Goal: Find specific page/section: Find specific page/section

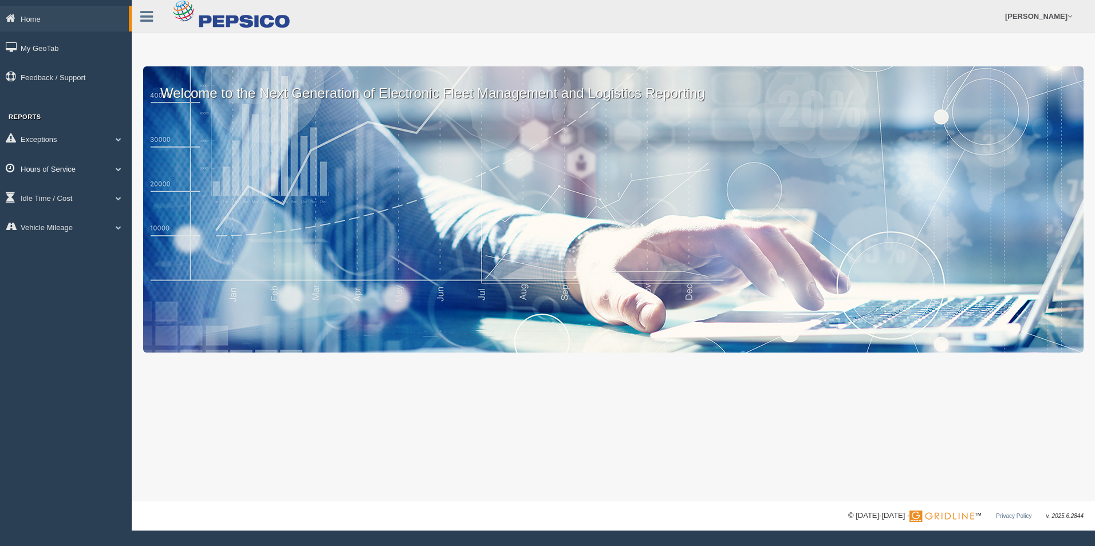
click at [100, 166] on link "Hours of Service" at bounding box center [66, 169] width 132 height 26
click at [91, 229] on link "HOS Violations" at bounding box center [75, 236] width 108 height 21
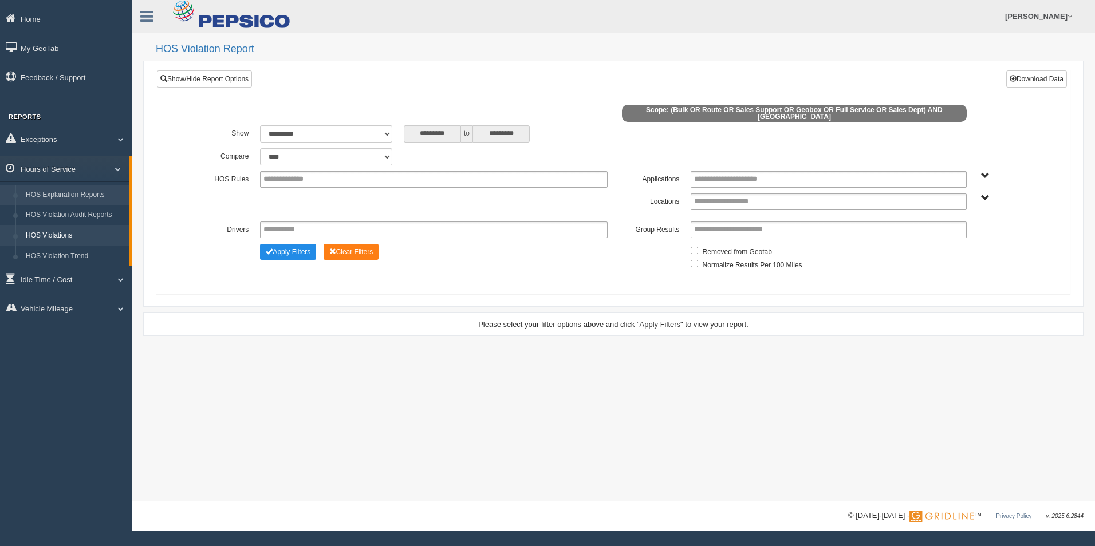
click at [92, 193] on link "HOS Explanation Reports" at bounding box center [75, 195] width 108 height 21
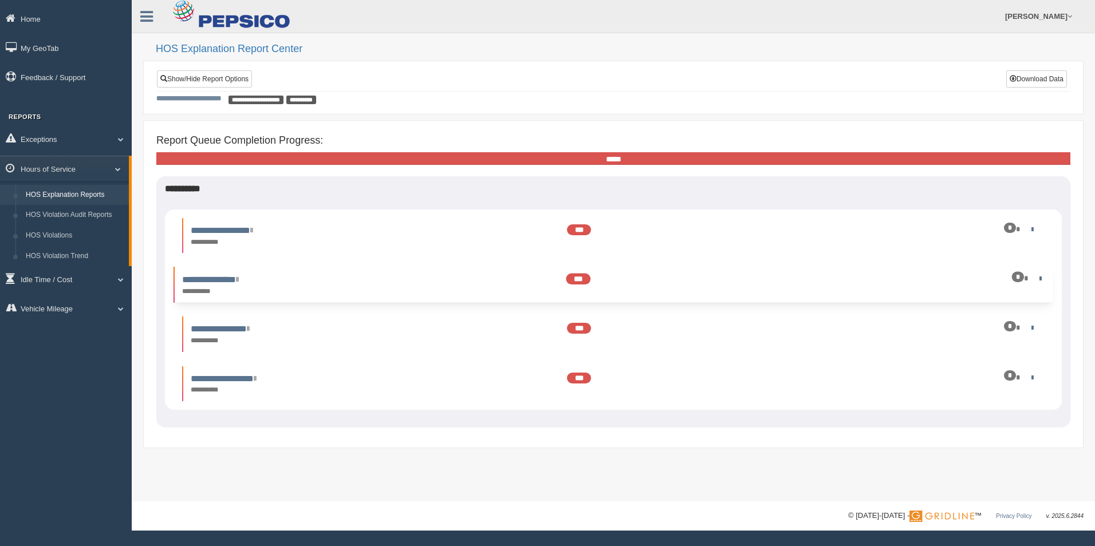
click at [1033, 276] on div "*" at bounding box center [978, 278] width 134 height 11
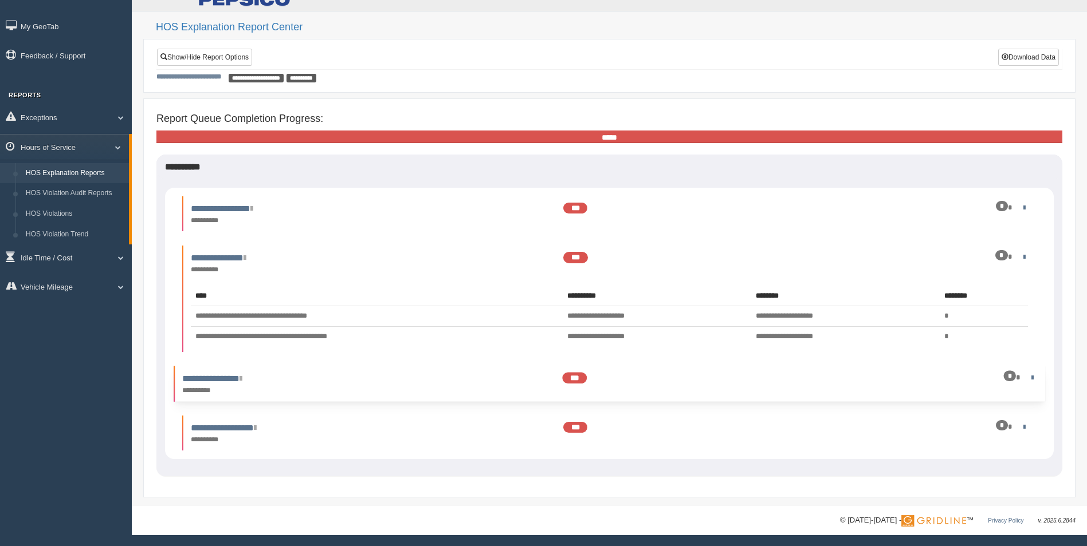
scroll to position [22, 0]
click at [1029, 372] on div "*" at bounding box center [969, 377] width 132 height 11
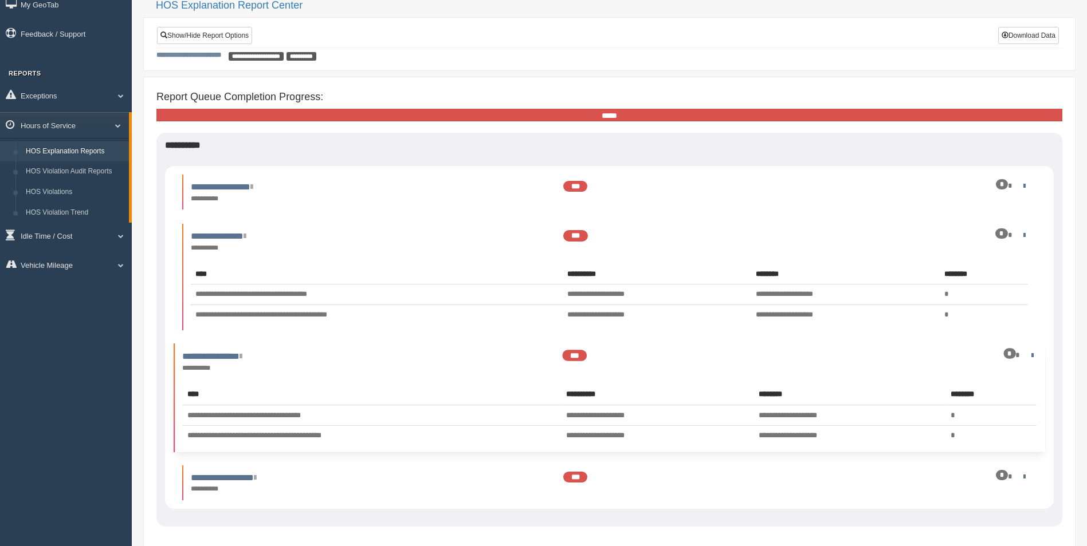
scroll to position [80, 0]
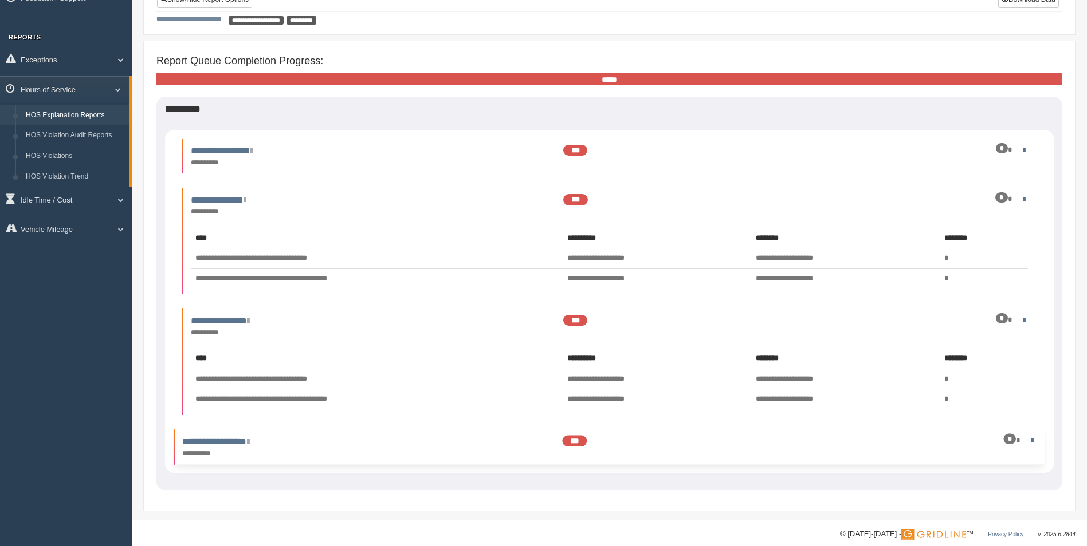
click at [1022, 438] on div "*" at bounding box center [969, 440] width 132 height 11
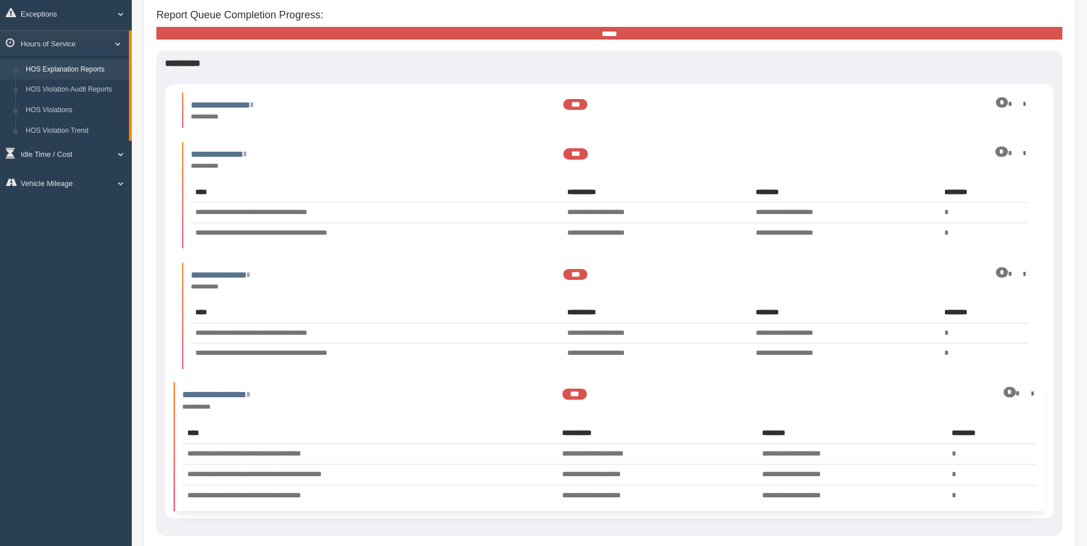
scroll to position [128, 0]
